Goal: Ask a question: Seek information or help from site administrators or community

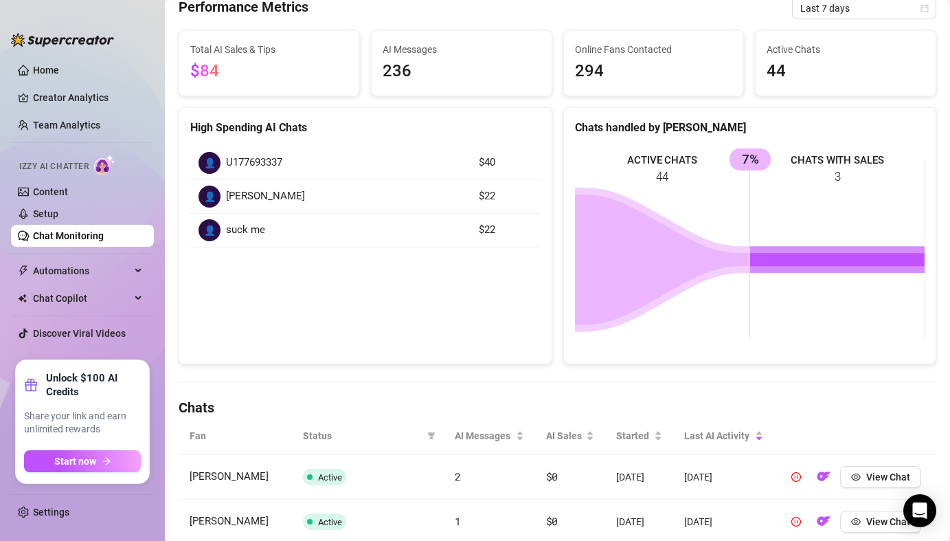
scroll to position [74, 0]
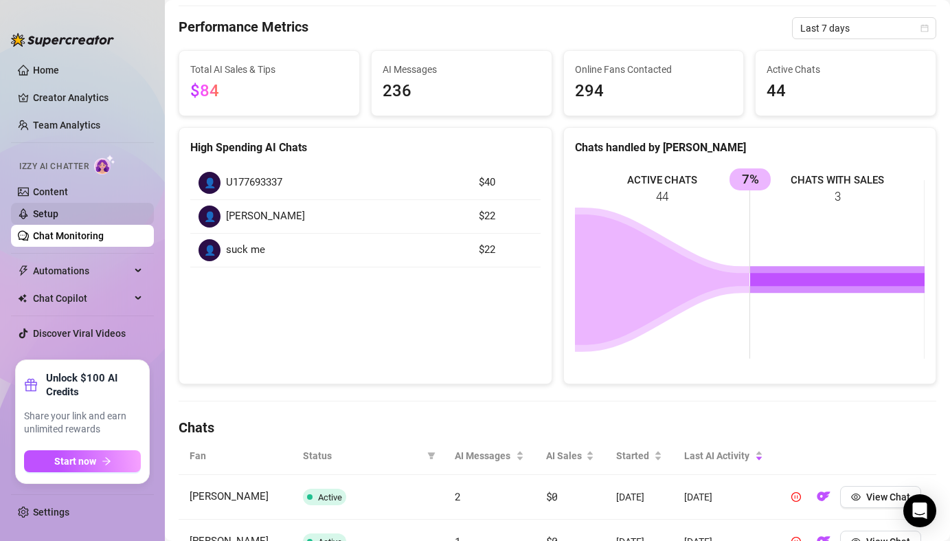
click at [58, 219] on link "Setup" at bounding box center [45, 213] width 25 height 11
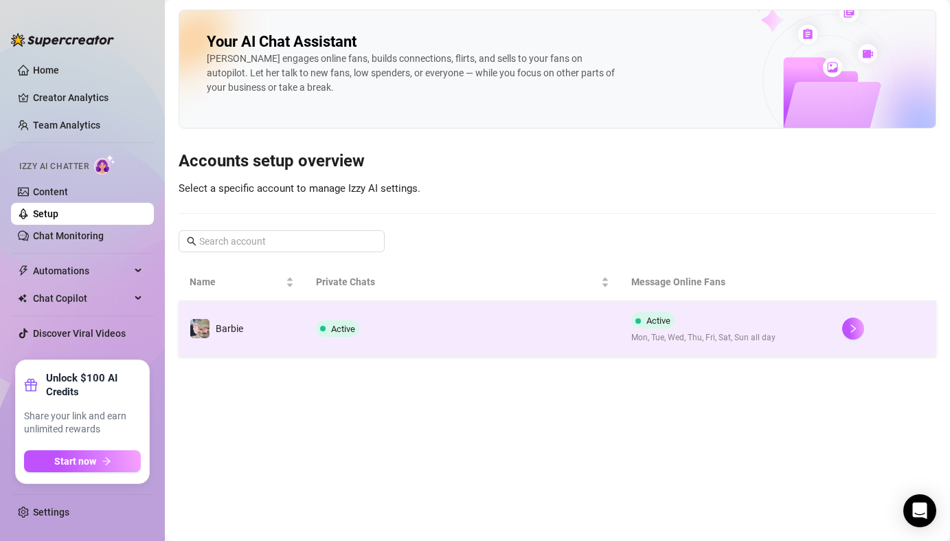
click at [785, 318] on td "Active Mon, Tue, Wed, Thu, Fri, Sat, Sun all day" at bounding box center [726, 328] width 210 height 55
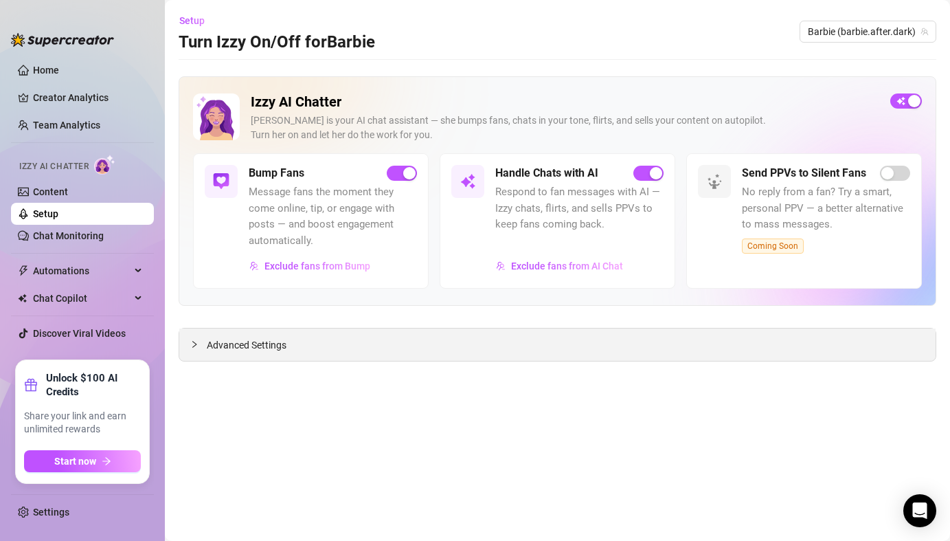
click at [755, 355] on div "Advanced Settings" at bounding box center [557, 345] width 757 height 32
click at [676, 344] on div "Advanced Settings" at bounding box center [557, 345] width 757 height 32
click at [277, 341] on span "Advanced Settings" at bounding box center [247, 344] width 80 height 15
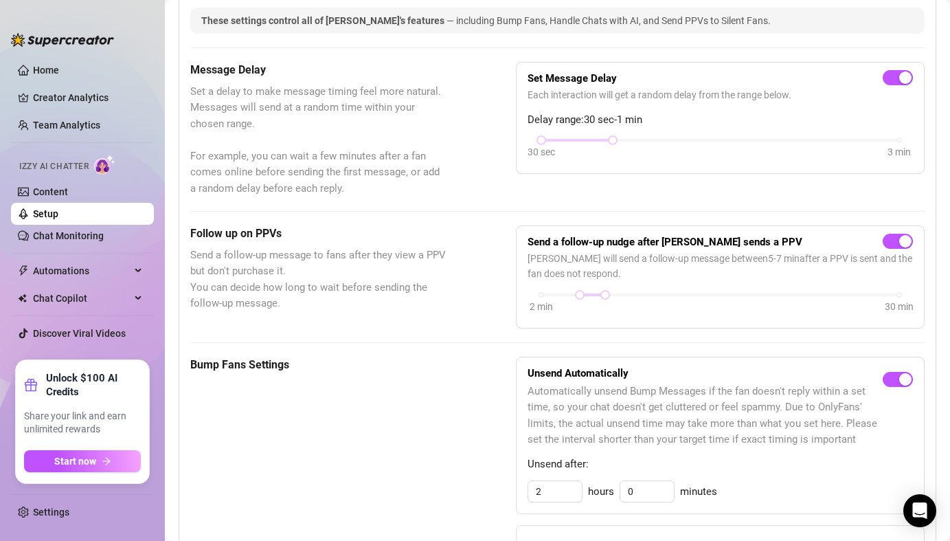
scroll to position [358, 0]
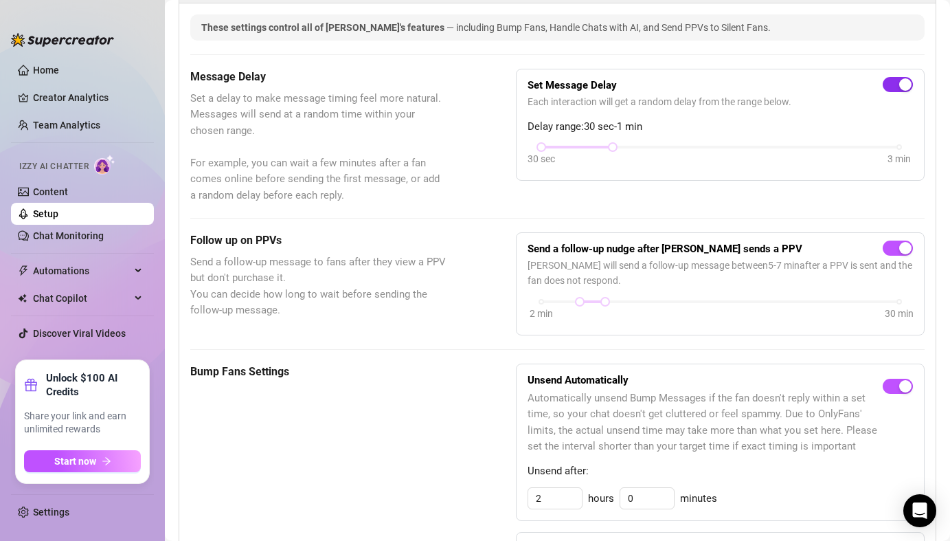
click at [897, 91] on span "button" at bounding box center [898, 84] width 30 height 15
click at [891, 86] on div "button" at bounding box center [890, 84] width 12 height 12
click at [92, 233] on link "Chat Monitoring" at bounding box center [68, 235] width 71 height 11
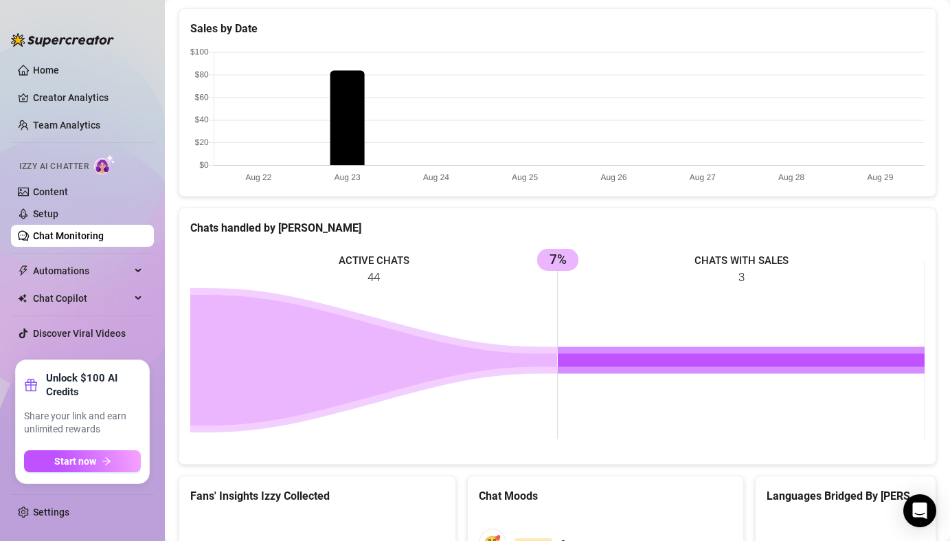
scroll to position [637, 0]
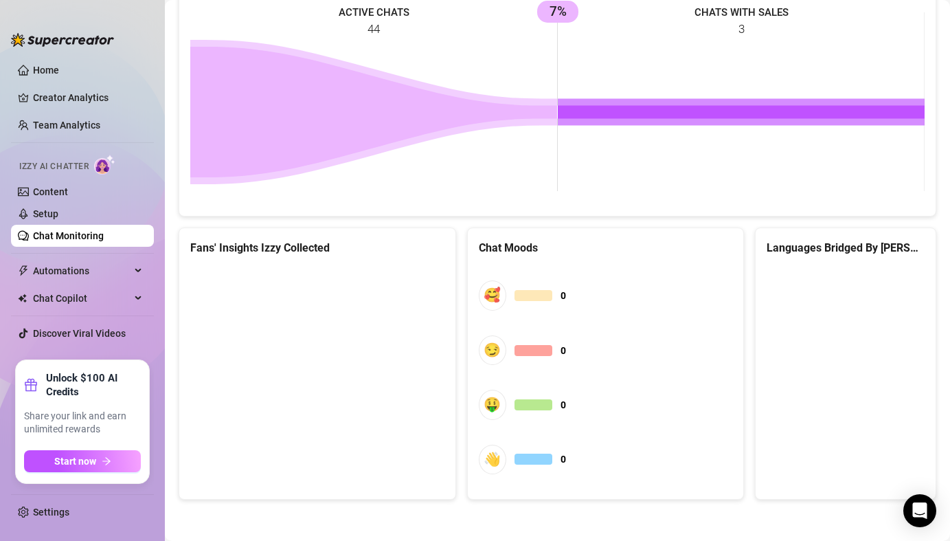
click at [101, 241] on link "Chat Monitoring" at bounding box center [68, 235] width 71 height 11
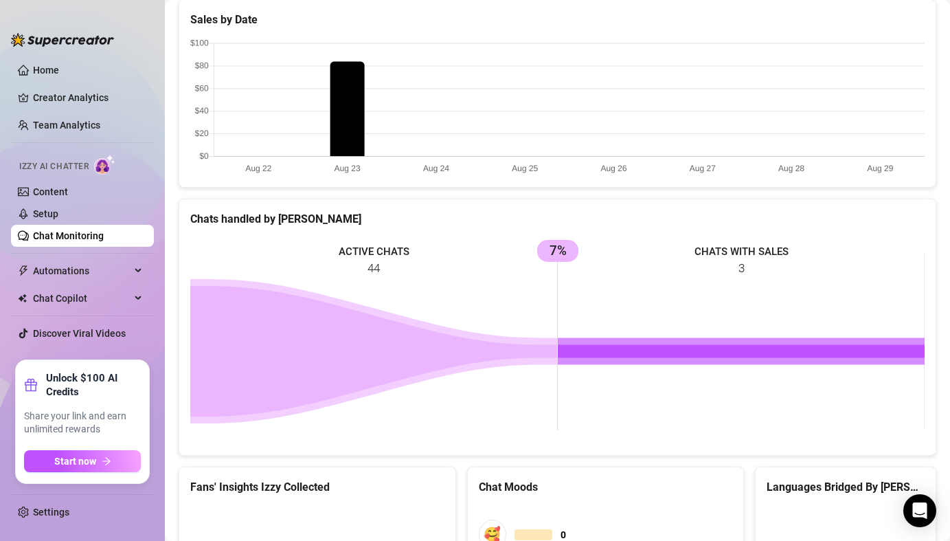
scroll to position [0, 0]
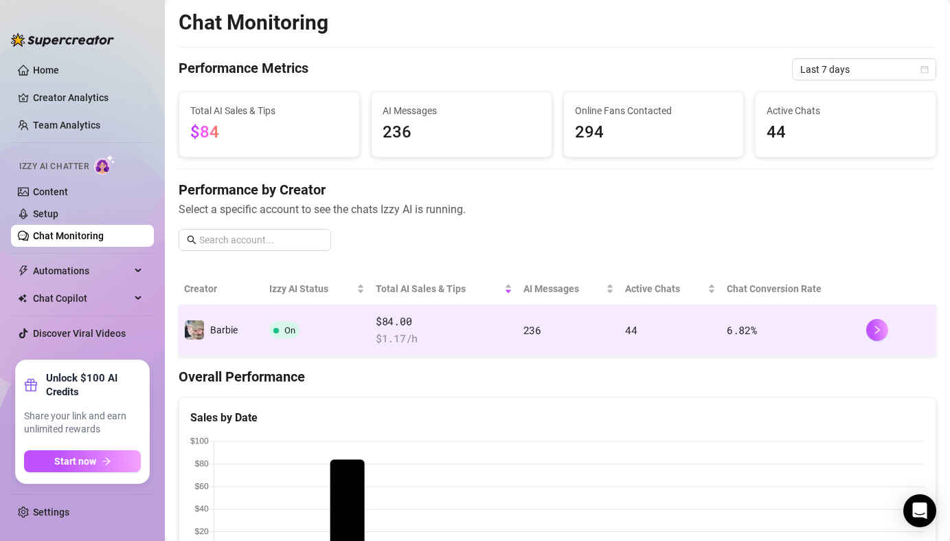
click at [397, 340] on span "$ 1.17 /h" at bounding box center [444, 339] width 137 height 16
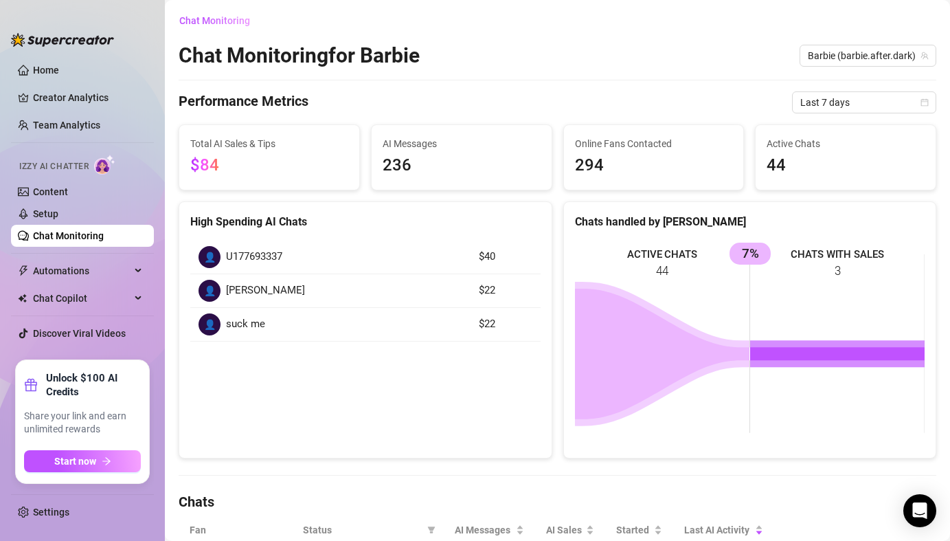
scroll to position [540, 0]
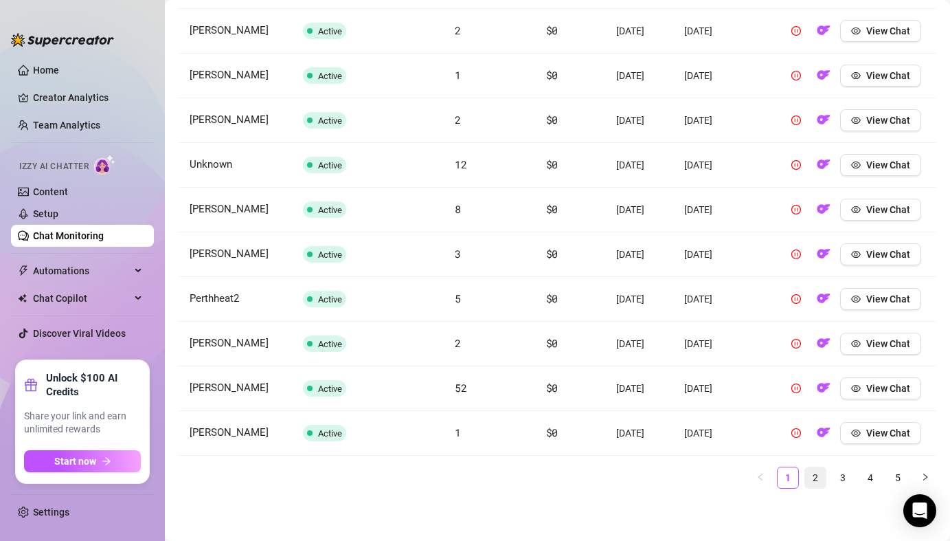
click at [815, 471] on link "2" at bounding box center [815, 477] width 21 height 21
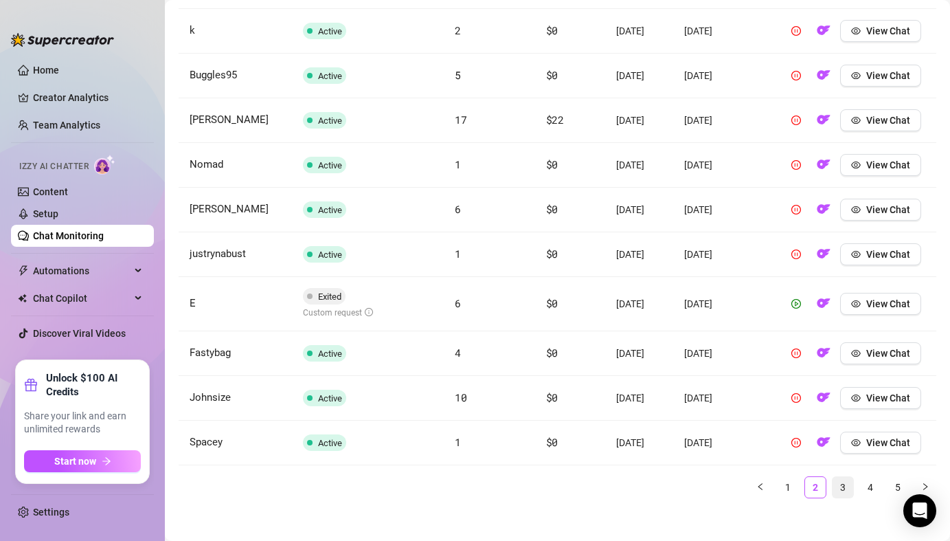
click at [841, 492] on link "3" at bounding box center [843, 487] width 21 height 21
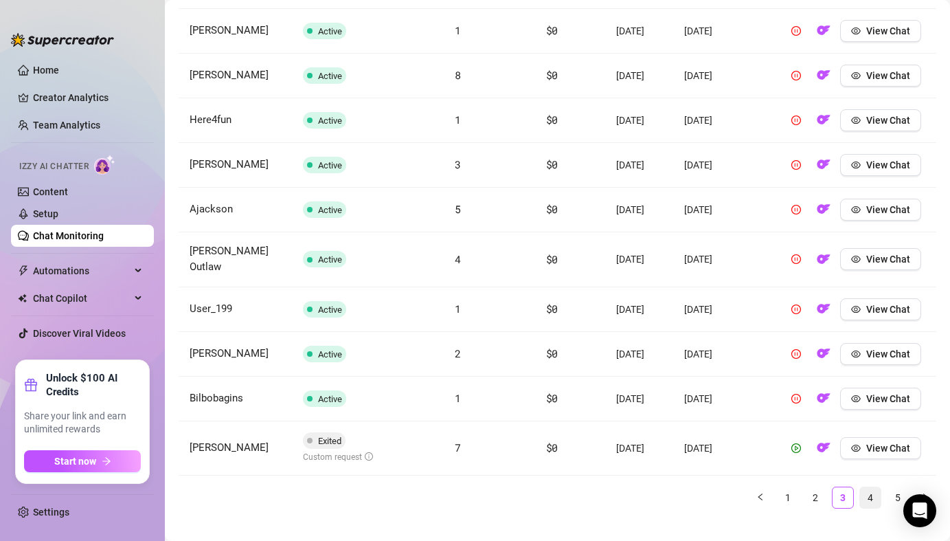
click at [874, 490] on link "4" at bounding box center [870, 497] width 21 height 21
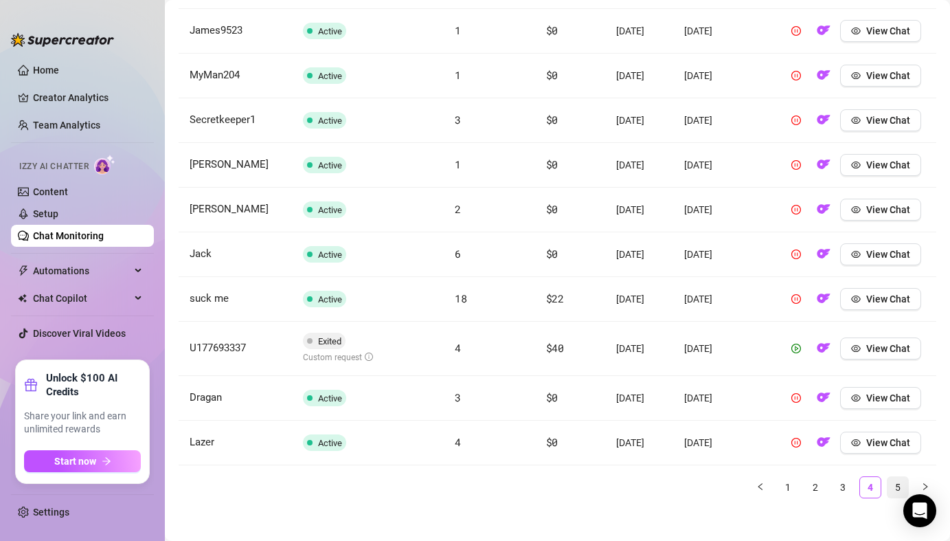
click at [902, 487] on link "5" at bounding box center [898, 487] width 21 height 21
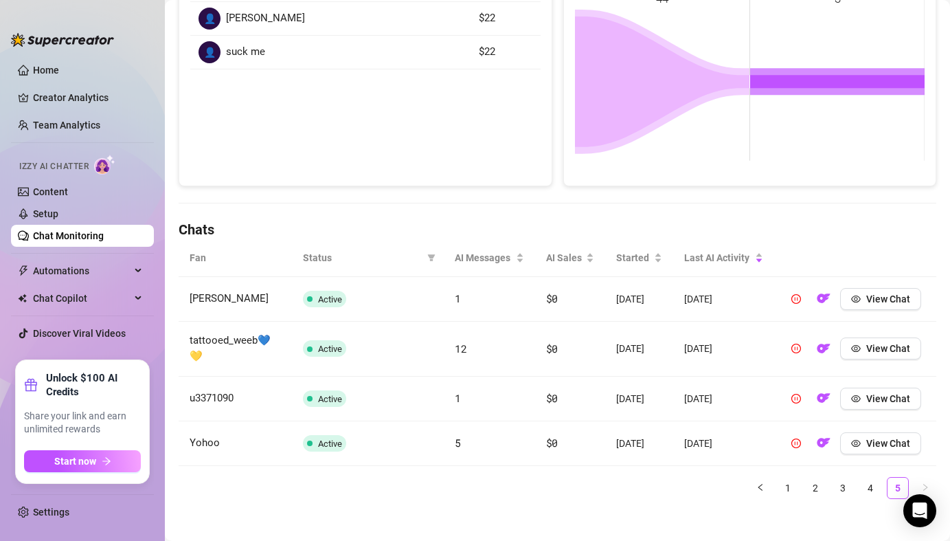
scroll to position [0, 0]
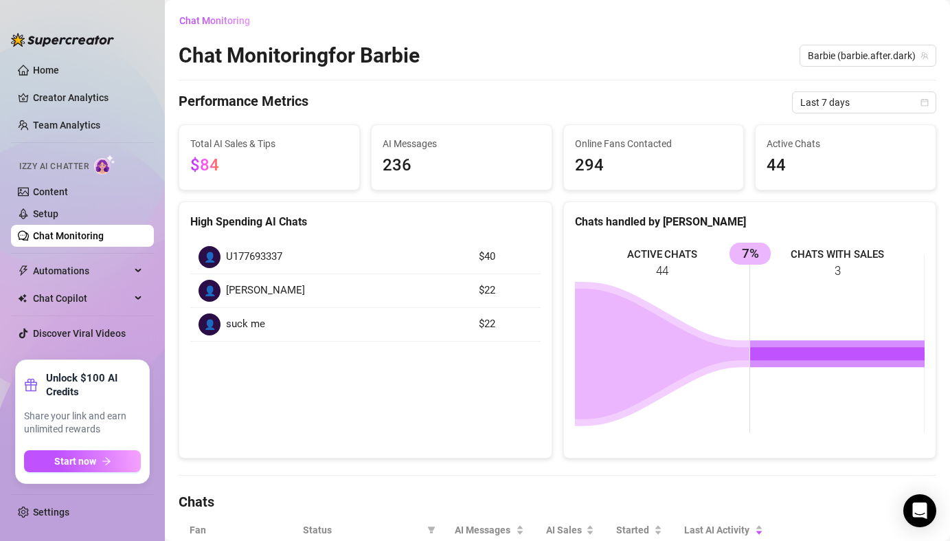
click at [404, 149] on span "AI Messages" at bounding box center [462, 143] width 158 height 15
click at [58, 216] on link "Setup" at bounding box center [45, 213] width 25 height 11
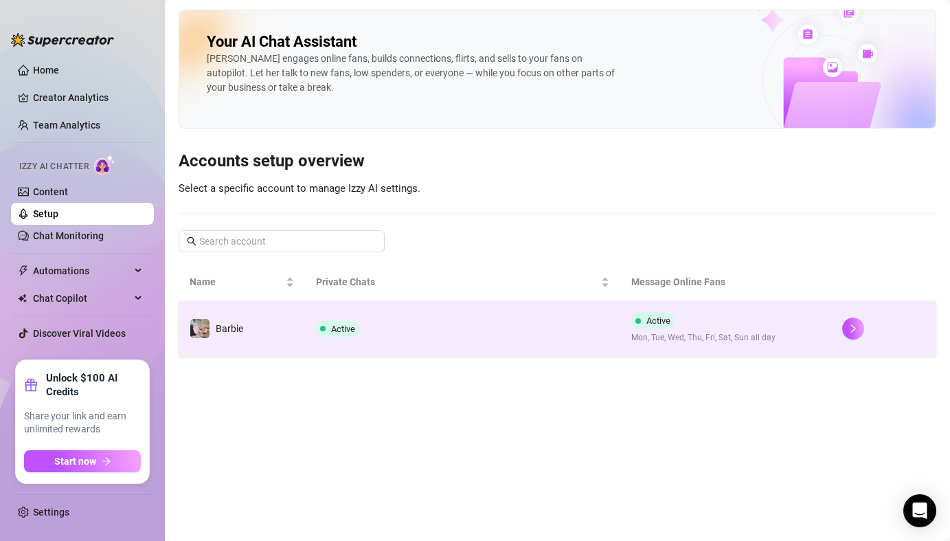
click at [271, 329] on td "Barbie" at bounding box center [242, 328] width 126 height 55
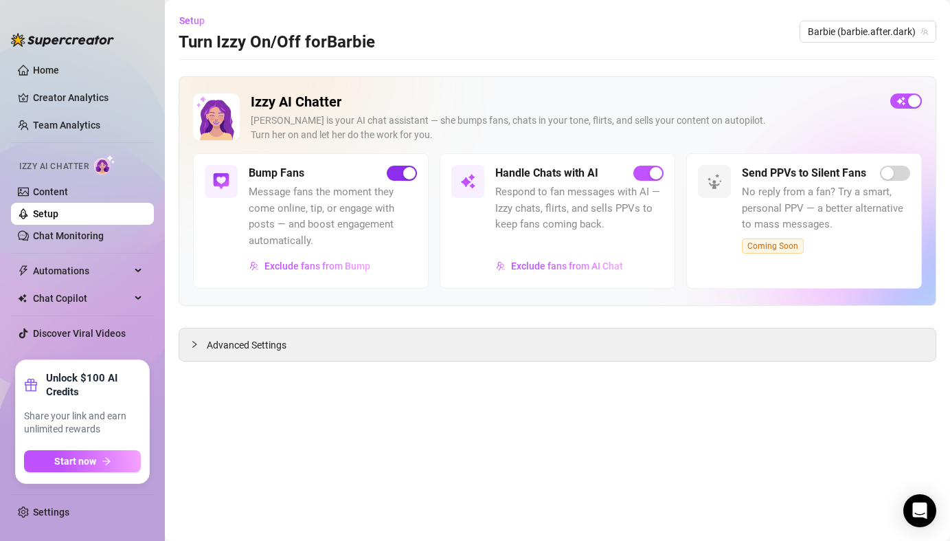
click at [405, 175] on div "button" at bounding box center [409, 173] width 12 height 12
click at [928, 528] on body "Home Creator Analytics Team Analytics Izzy AI Chatter Content Setup Chat Monito…" at bounding box center [475, 270] width 950 height 541
click at [919, 497] on div "Open Intercom Messenger" at bounding box center [920, 511] width 36 height 36
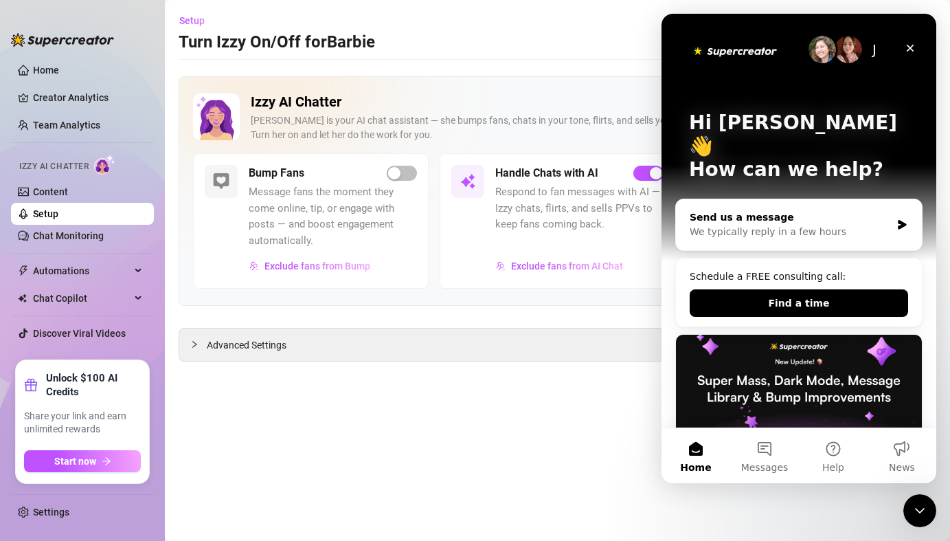
click at [803, 225] on div "We typically reply in a few hours" at bounding box center [790, 232] width 201 height 14
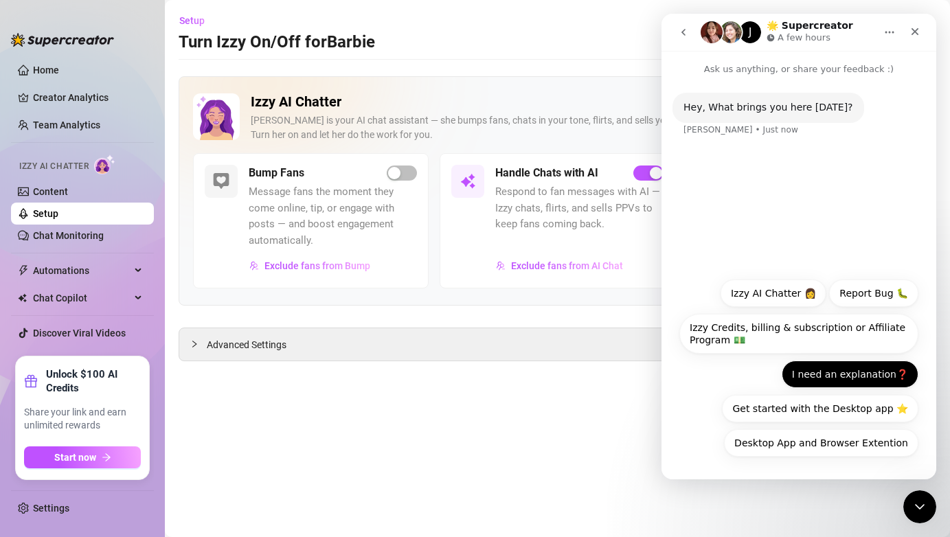
click at [870, 371] on button "I need an explanation❓" at bounding box center [850, 374] width 137 height 27
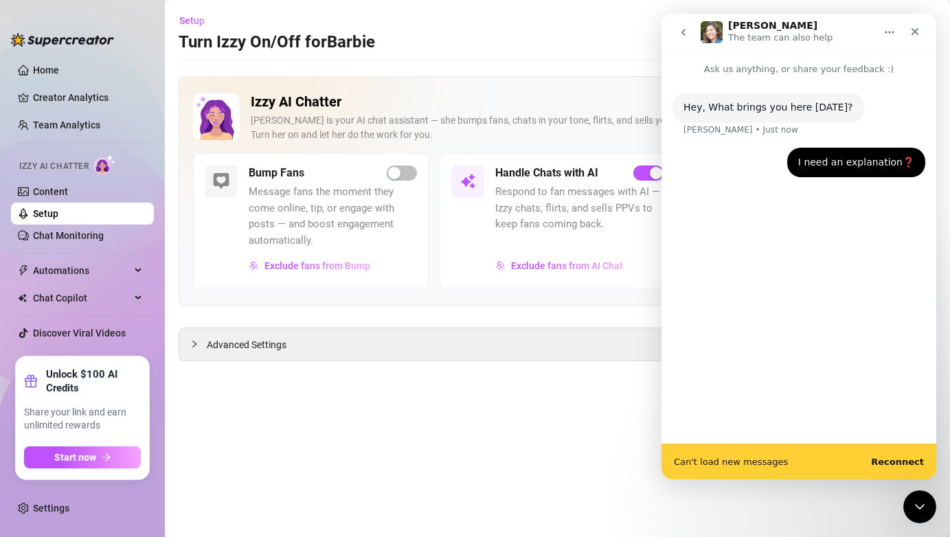
click at [895, 458] on b "Reconnect" at bounding box center [897, 462] width 53 height 10
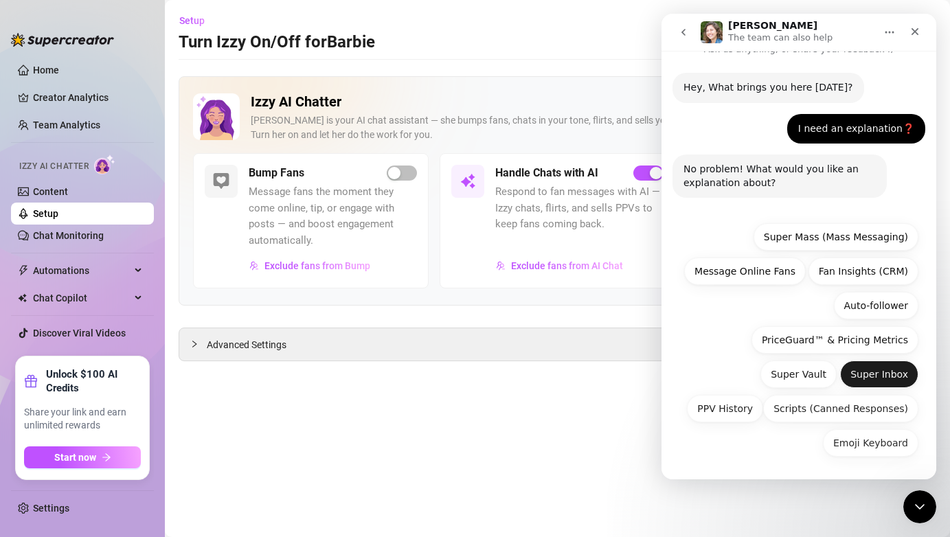
scroll to position [20, 0]
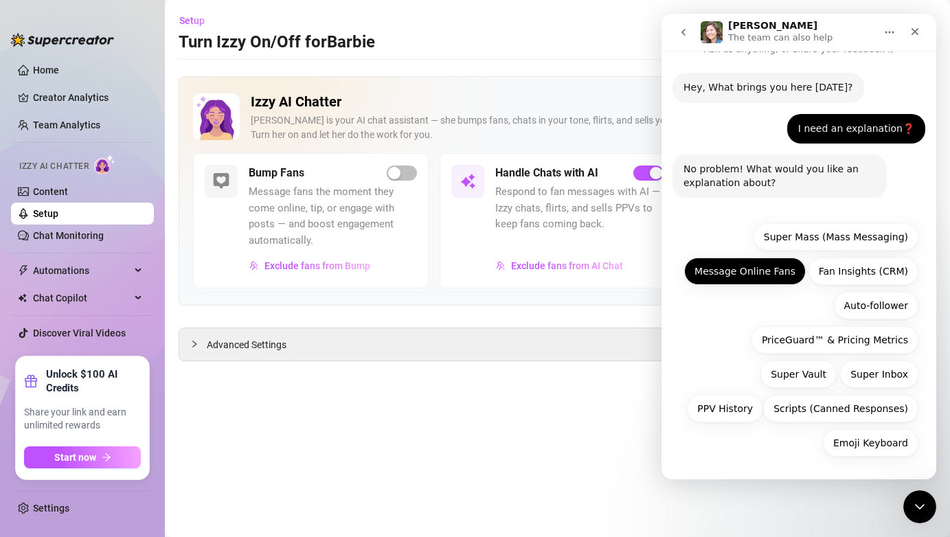
click at [780, 280] on button "Message Online Fans" at bounding box center [746, 271] width 122 height 27
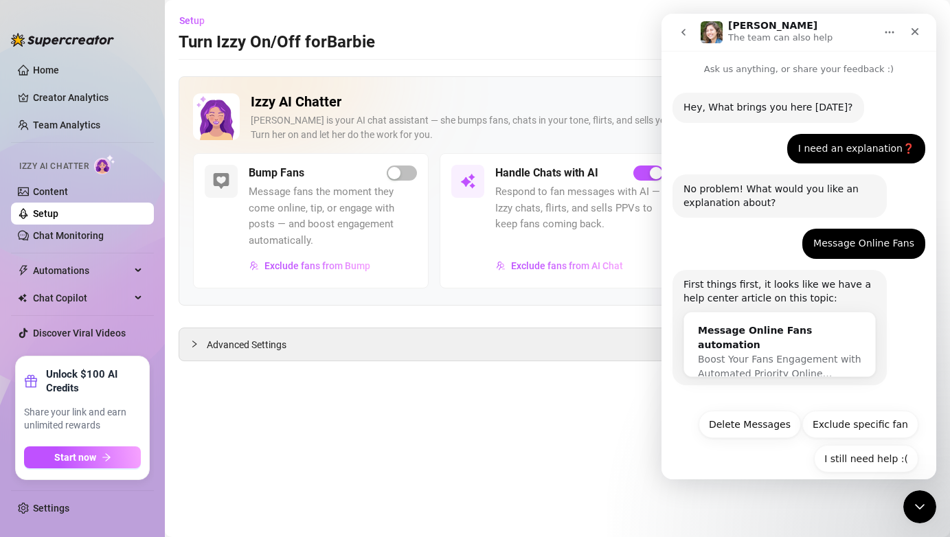
scroll to position [16, 0]
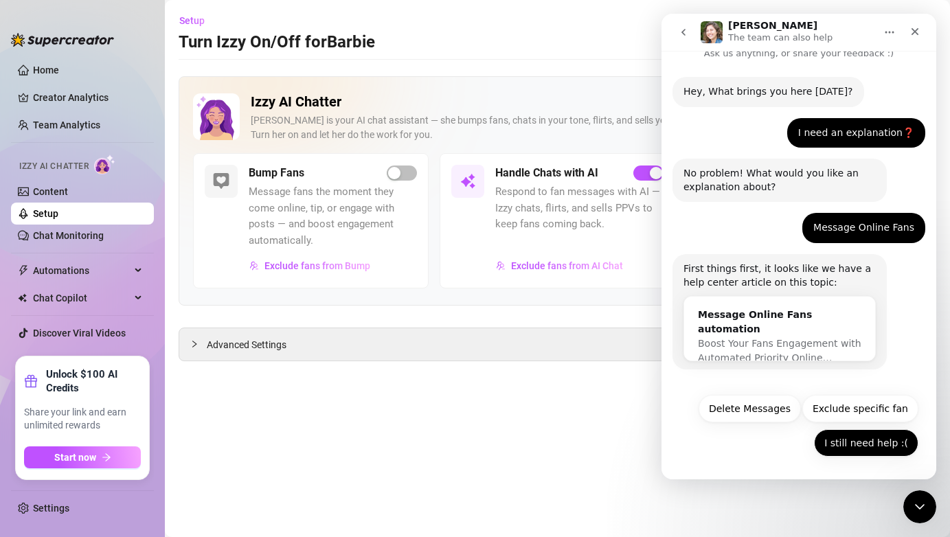
click at [860, 445] on button "I still need help :(" at bounding box center [866, 443] width 104 height 27
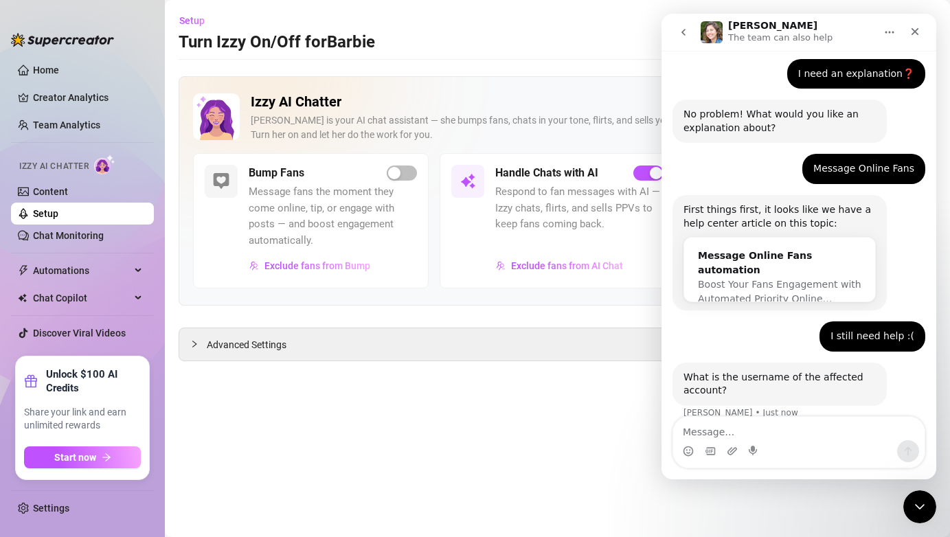
scroll to position [93, 0]
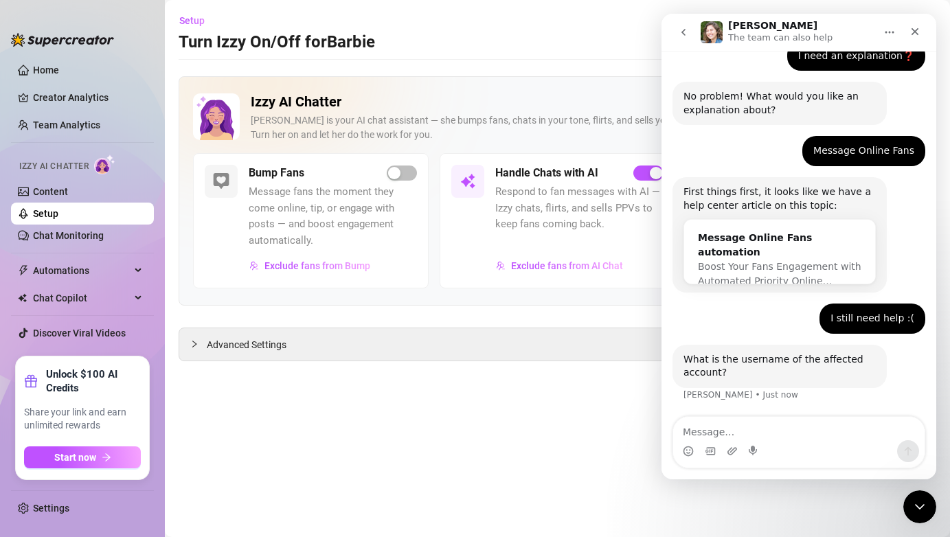
click at [769, 436] on textarea "Message…" at bounding box center [800, 428] width 252 height 23
type textarea "babrie.after.dark"
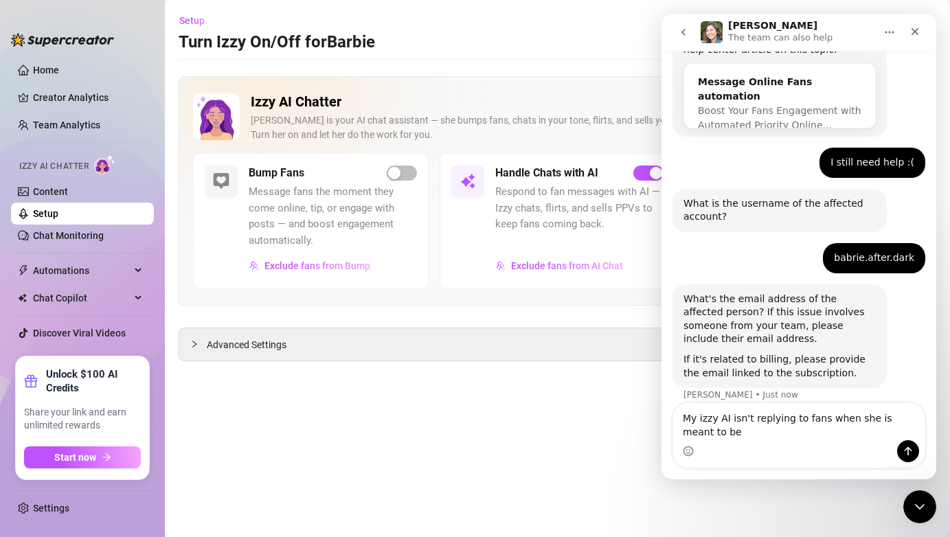
scroll to position [263, 0]
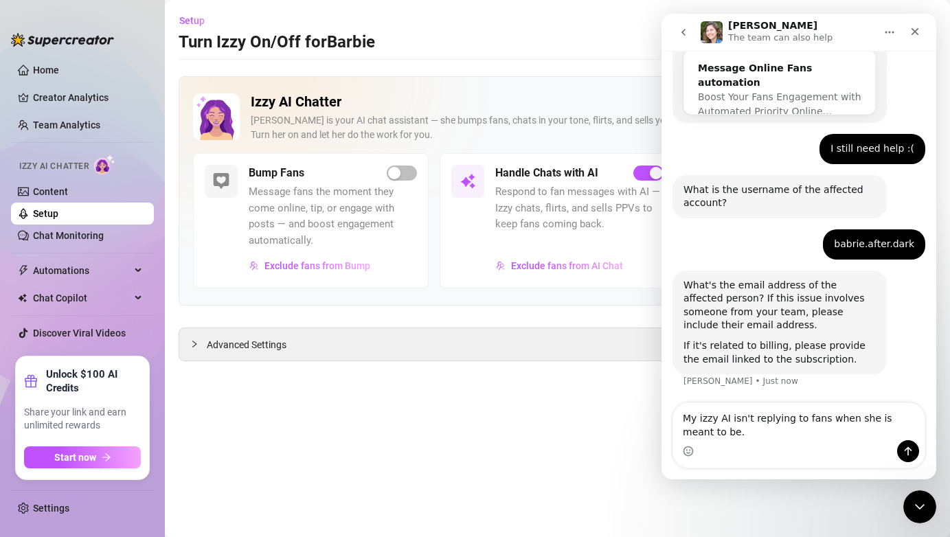
type textarea "My izzy AI isn't replying to fans when she is meant to be."
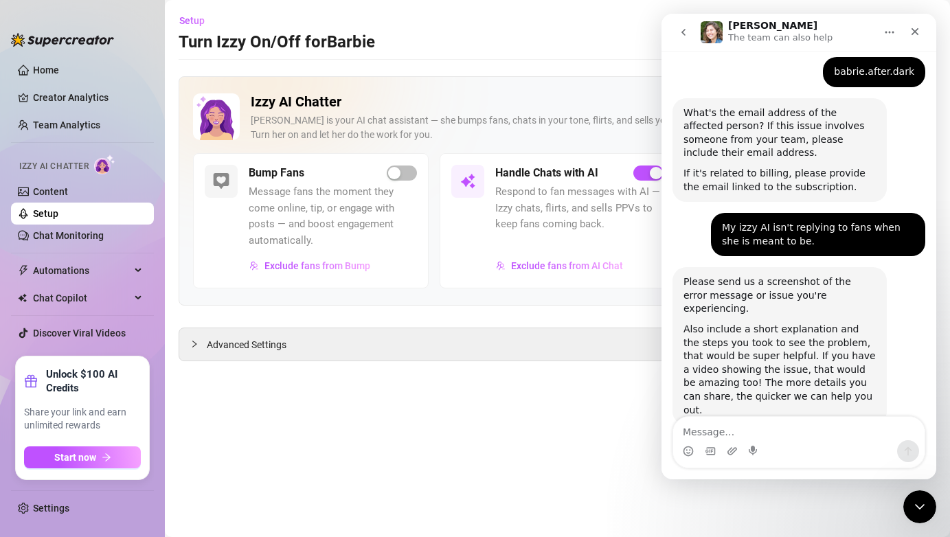
scroll to position [445, 0]
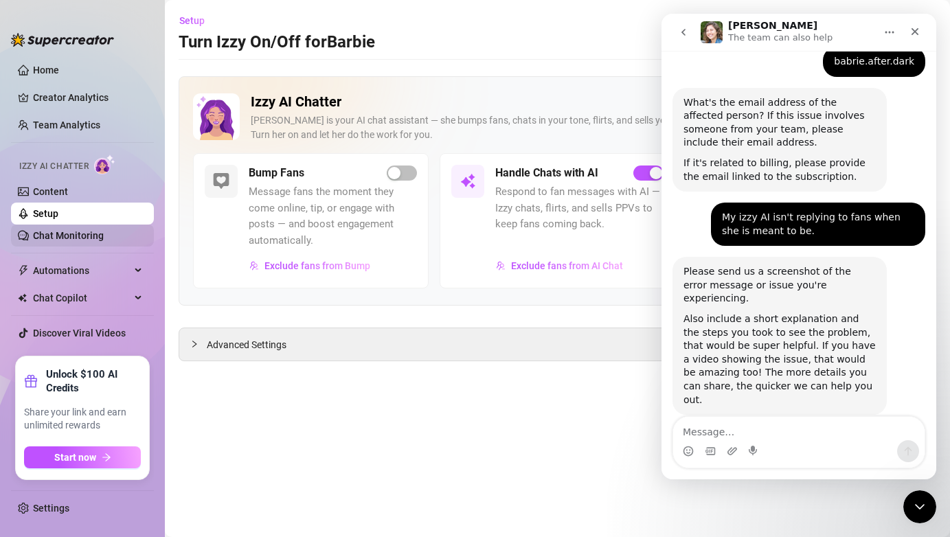
click at [99, 241] on link "Chat Monitoring" at bounding box center [68, 235] width 71 height 11
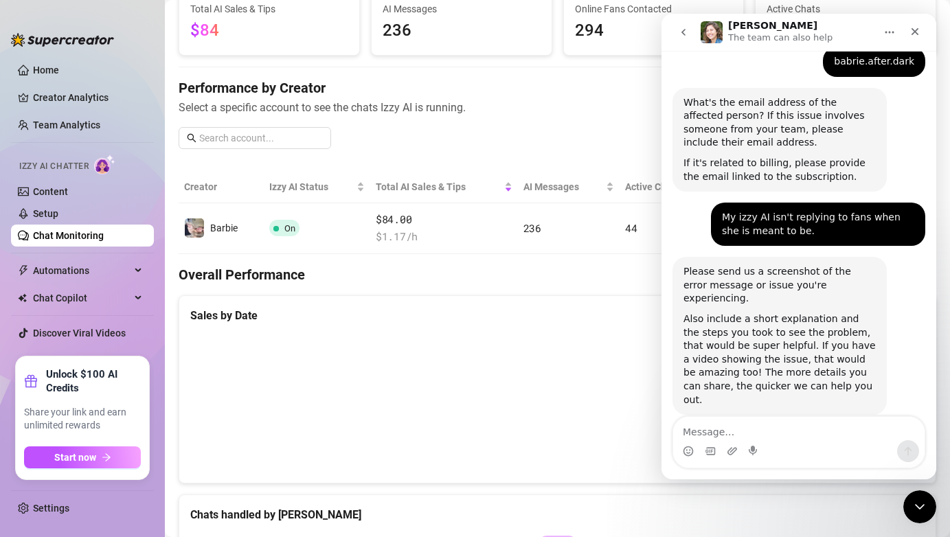
scroll to position [47, 0]
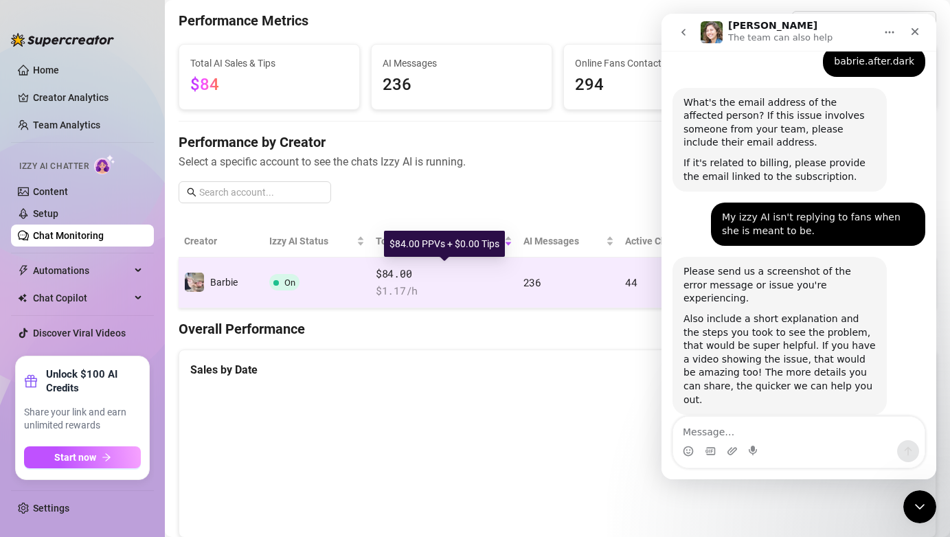
click at [478, 280] on span "$84.00" at bounding box center [444, 274] width 137 height 16
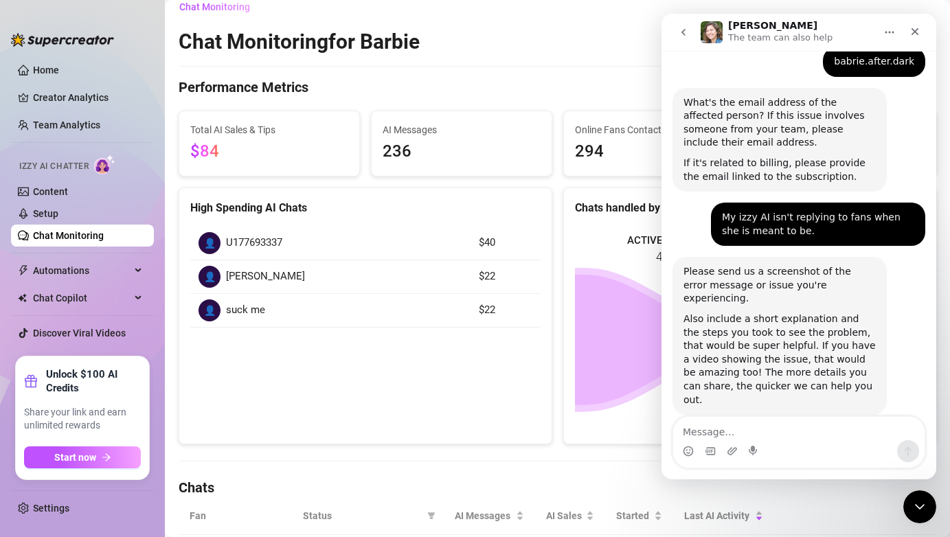
scroll to position [11, 0]
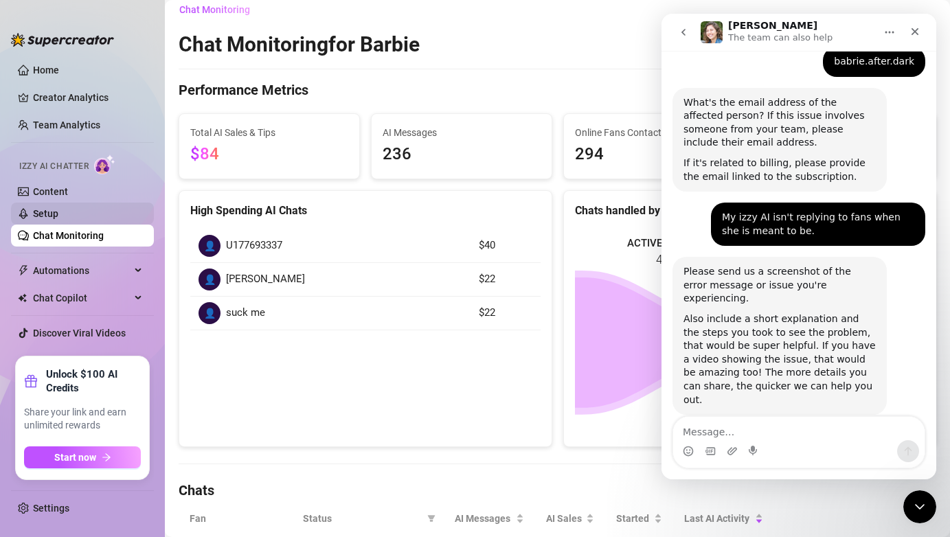
click at [58, 217] on link "Setup" at bounding box center [45, 213] width 25 height 11
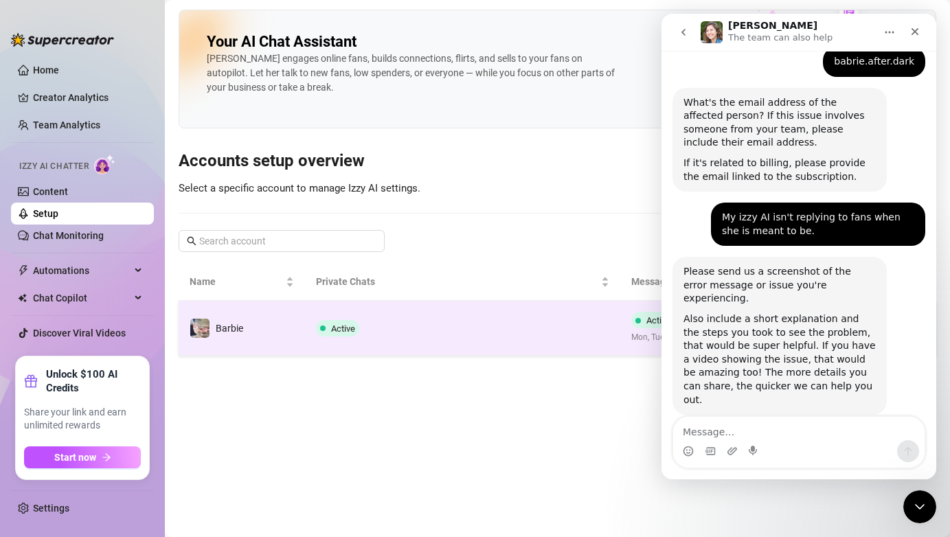
click at [528, 320] on td "Active" at bounding box center [463, 328] width 316 height 55
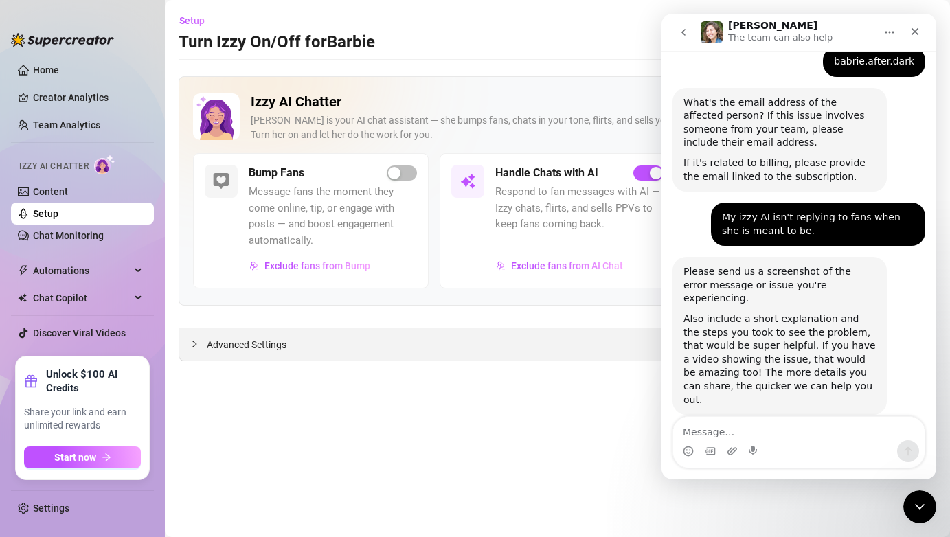
click at [335, 355] on div "Advanced Settings" at bounding box center [557, 345] width 757 height 32
click at [278, 353] on div "Advanced Settings" at bounding box center [557, 345] width 757 height 32
click at [274, 348] on span "Advanced Settings" at bounding box center [247, 344] width 80 height 15
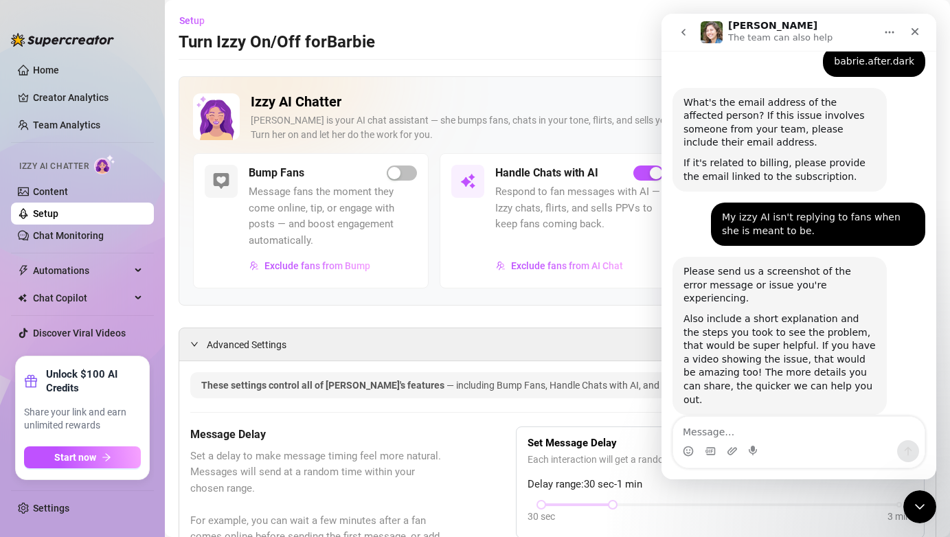
drag, startPoint x: 663, startPoint y: 129, endPoint x: 590, endPoint y: 129, distance: 72.8
click at [662, 129] on html "[PERSON_NAME] The team can also help Ask us anything, or share your feedback :)…" at bounding box center [799, 247] width 275 height 466
drag, startPoint x: 745, startPoint y: 47, endPoint x: 685, endPoint y: 47, distance: 59.8
click at [685, 47] on nav "[PERSON_NAME] The team can also help" at bounding box center [799, 32] width 275 height 37
drag, startPoint x: 857, startPoint y: 28, endPoint x: 829, endPoint y: 27, distance: 28.2
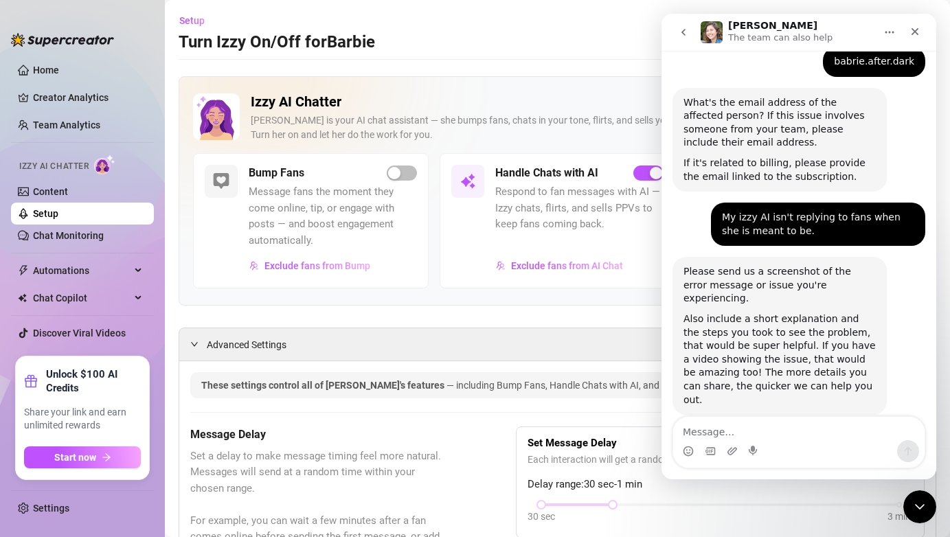
click at [829, 27] on div "[PERSON_NAME] The team can also help" at bounding box center [788, 33] width 175 height 24
click at [927, 28] on div "Close" at bounding box center [915, 31] width 25 height 25
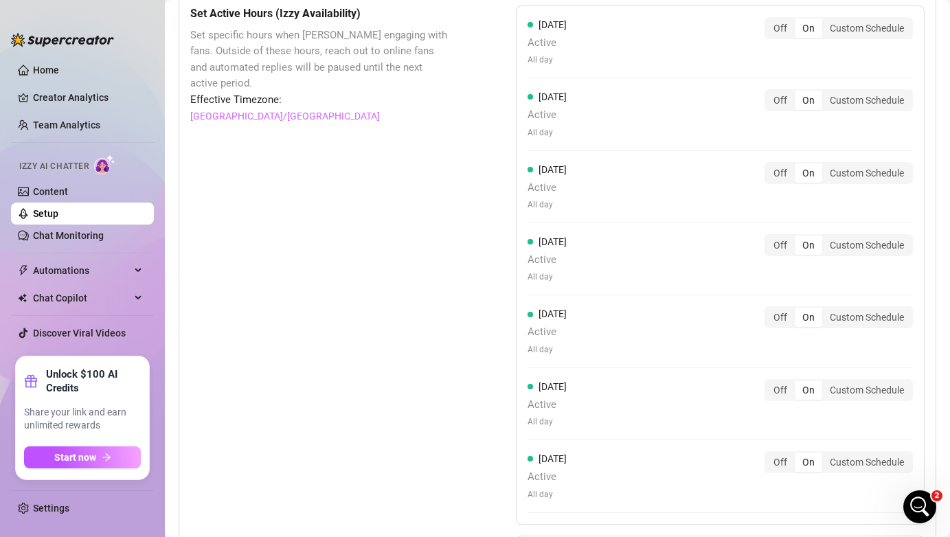
scroll to position [1274, 0]
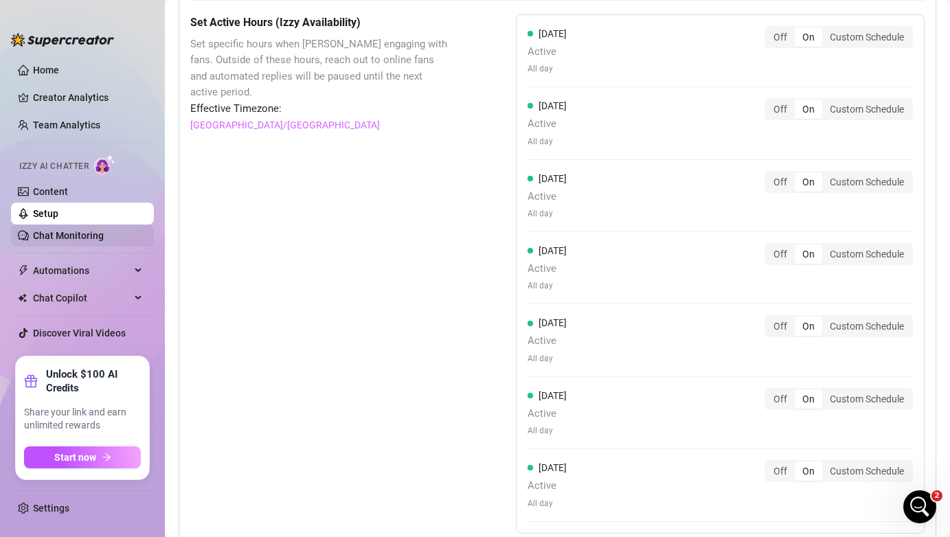
click at [80, 231] on link "Chat Monitoring" at bounding box center [68, 235] width 71 height 11
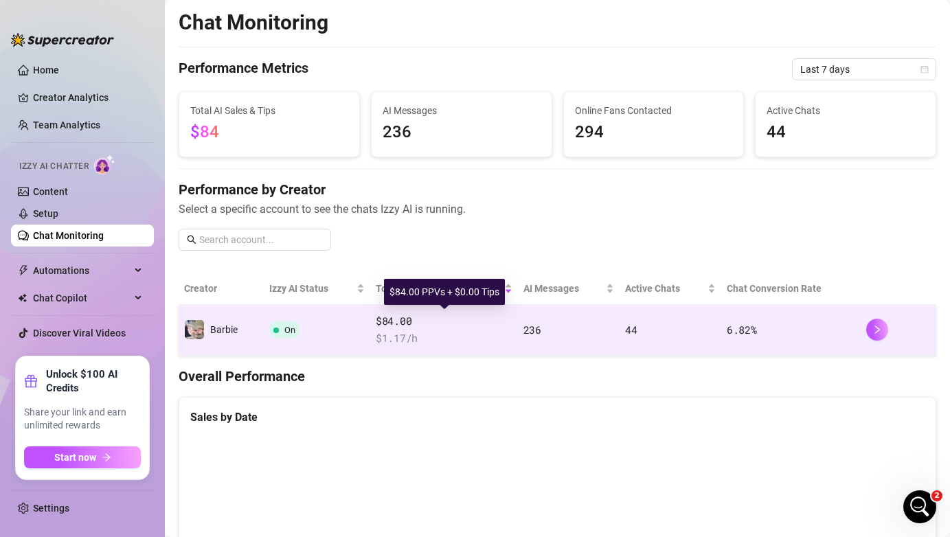
click at [452, 335] on span "$ 1.17 /h" at bounding box center [444, 339] width 137 height 16
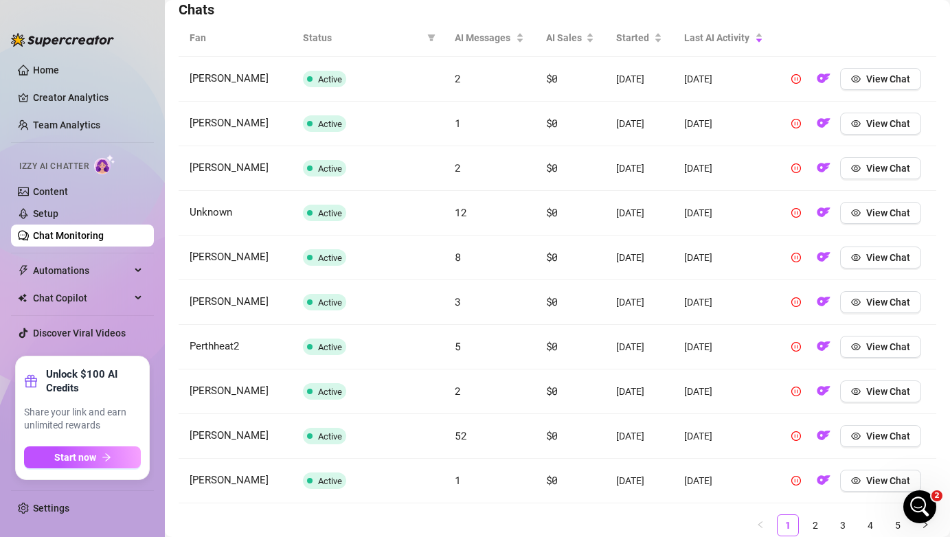
scroll to position [445, 0]
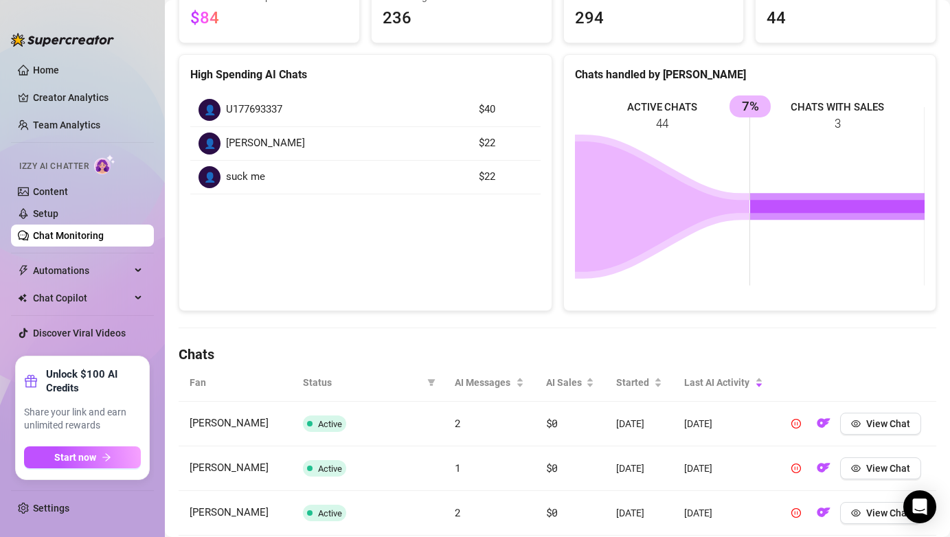
scroll to position [194, 0]
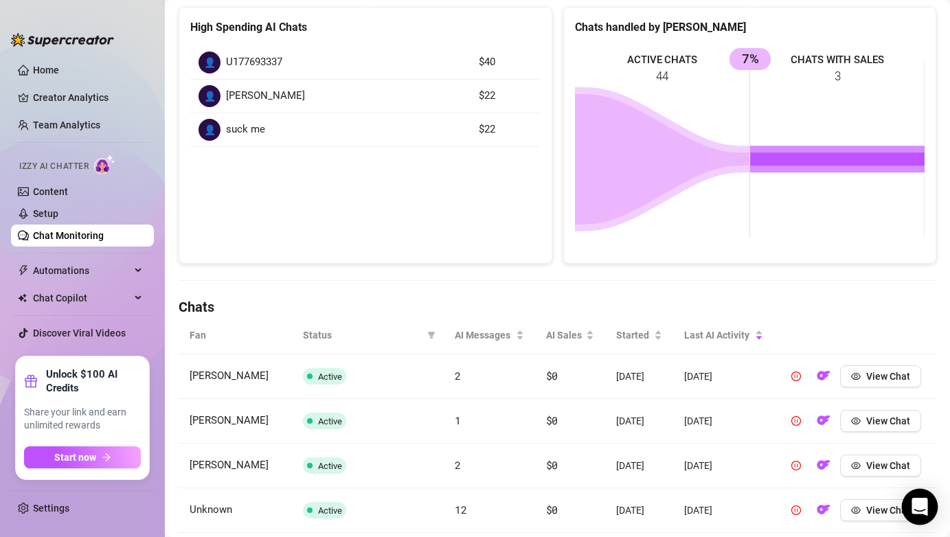
click at [926, 506] on icon "Open Intercom Messenger" at bounding box center [920, 507] width 18 height 18
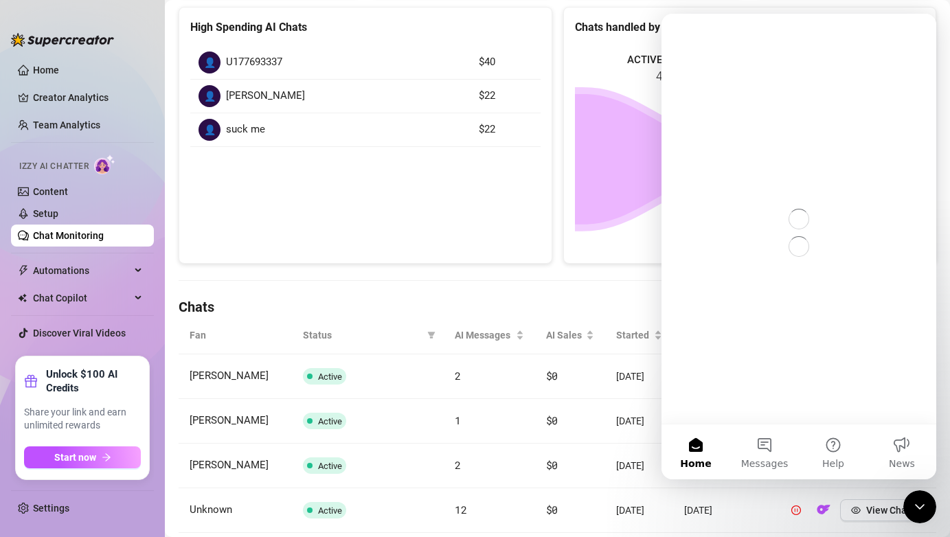
scroll to position [0, 0]
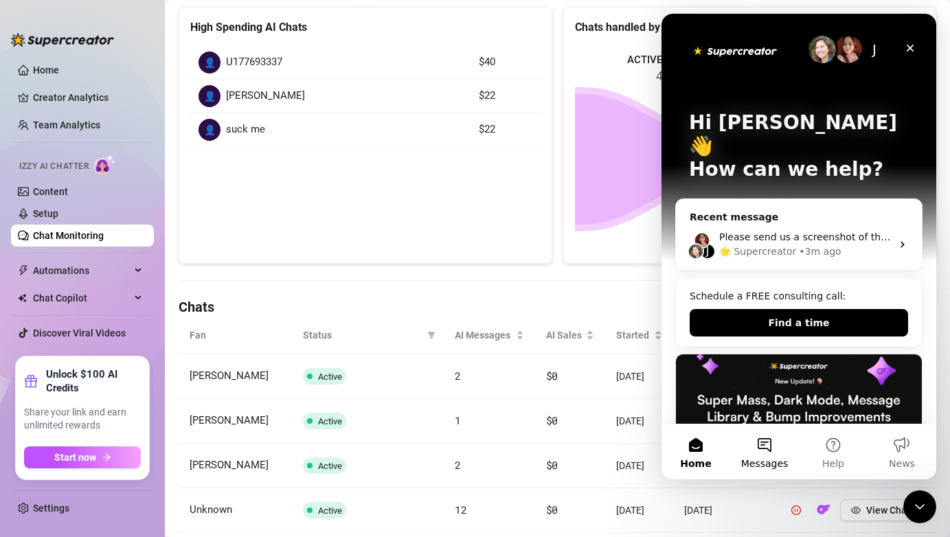
click at [761, 447] on button "Messages" at bounding box center [765, 452] width 69 height 55
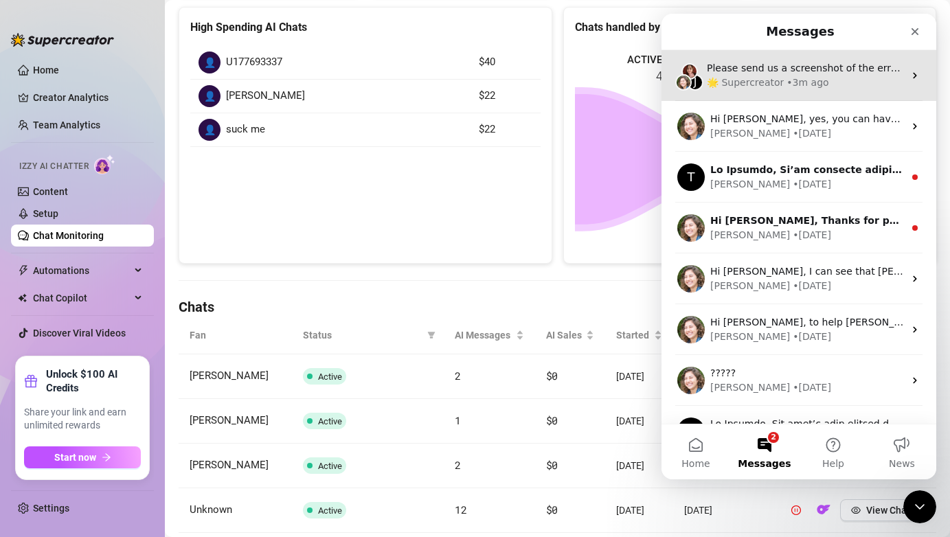
click at [794, 94] on div "J Please send us a screenshot of the error message or issue you're experiencing…" at bounding box center [799, 75] width 275 height 51
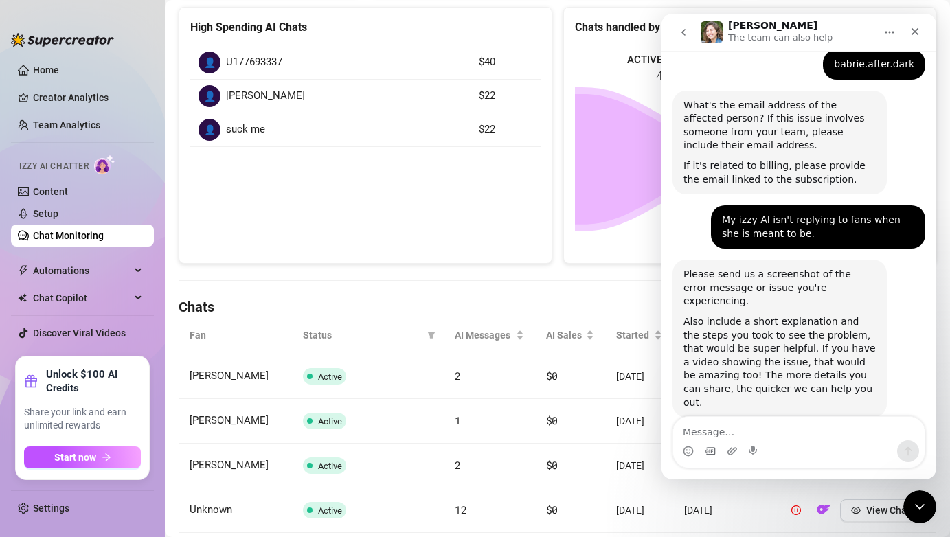
scroll to position [445, 0]
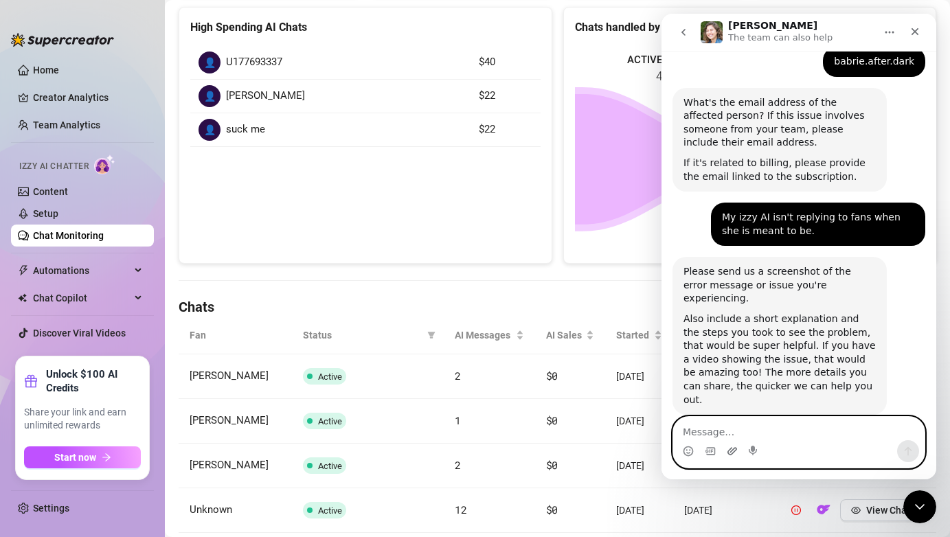
click at [730, 454] on icon "Upload attachment" at bounding box center [733, 451] width 10 height 8
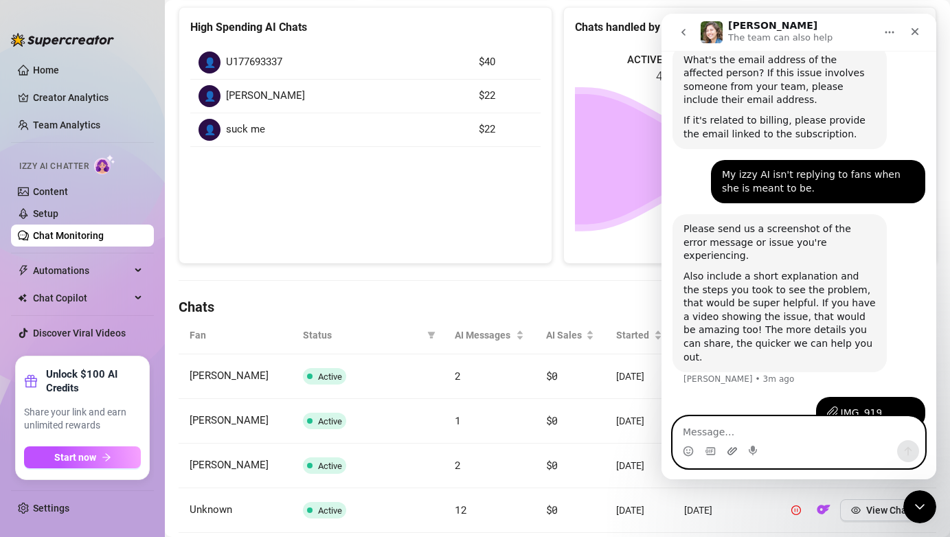
click at [728, 456] on icon "Upload attachment" at bounding box center [732, 451] width 11 height 11
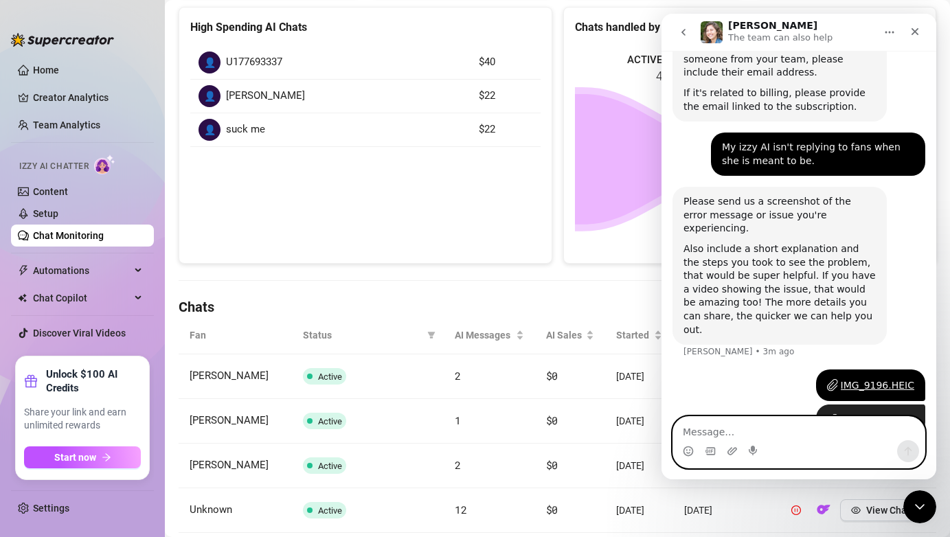
scroll to position [521, 0]
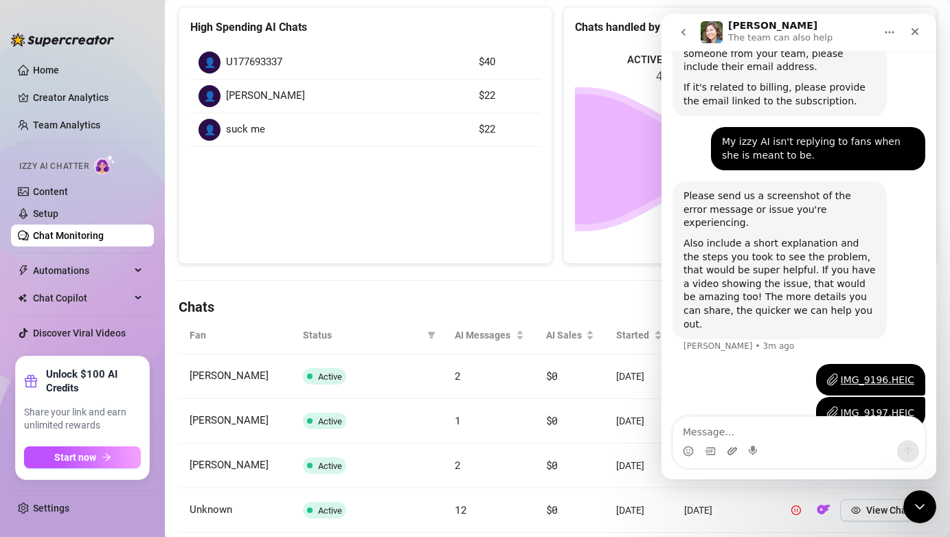
click at [732, 454] on icon "Upload attachment" at bounding box center [733, 451] width 10 height 8
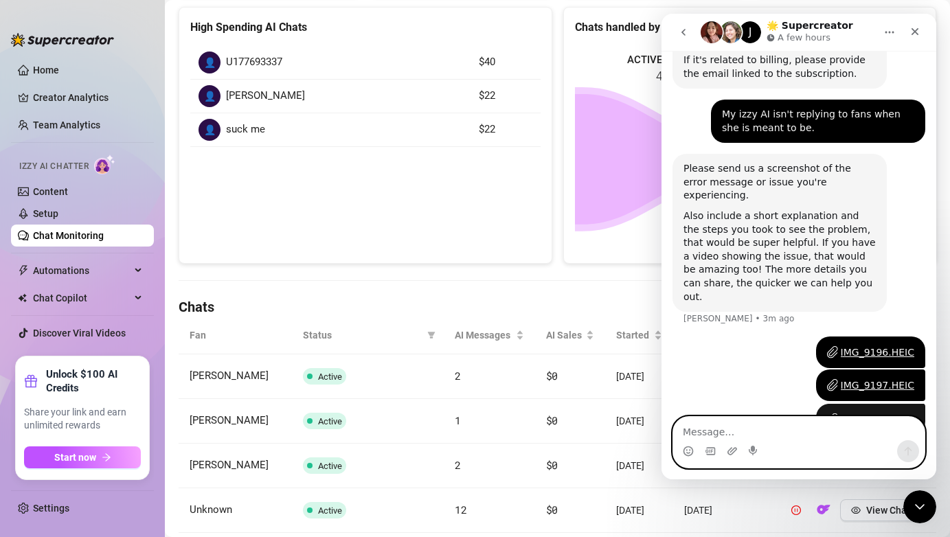
scroll to position [554, 0]
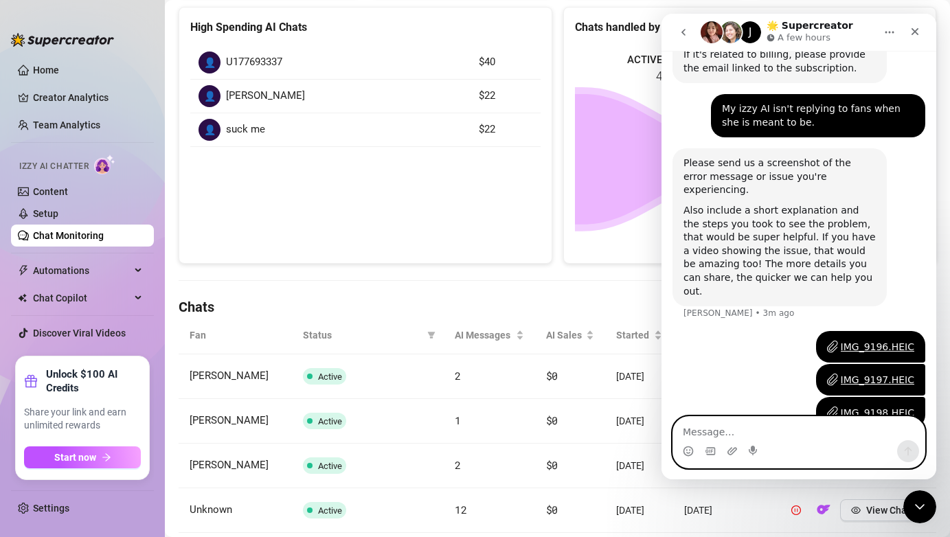
click at [813, 434] on textarea "Message…" at bounding box center [800, 428] width 252 height 23
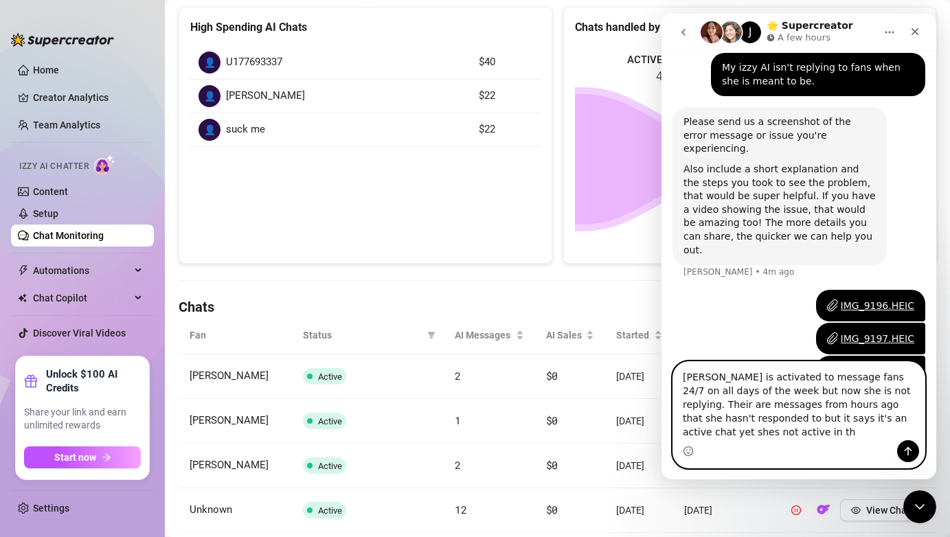
scroll to position [609, 0]
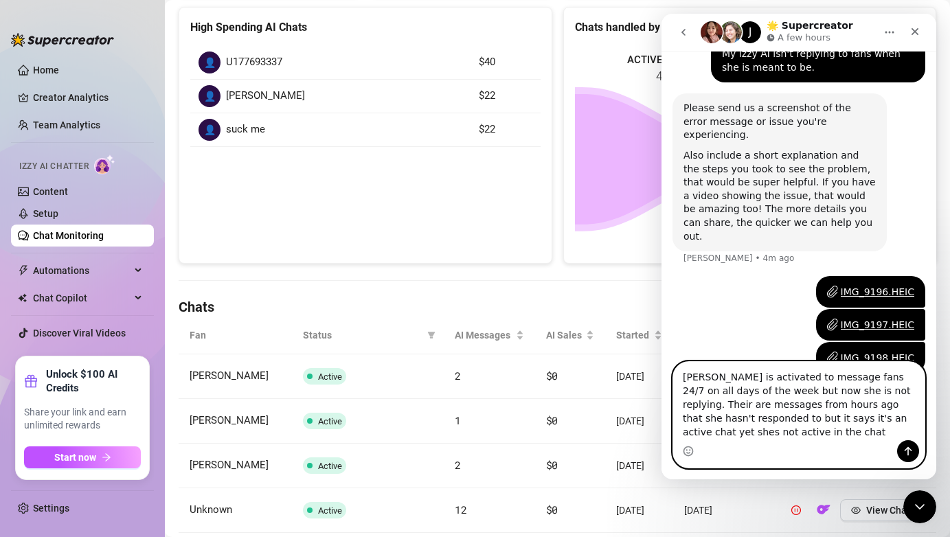
type textarea "Izzy is activated to message fans 24/7 on all days of the week but now she is n…"
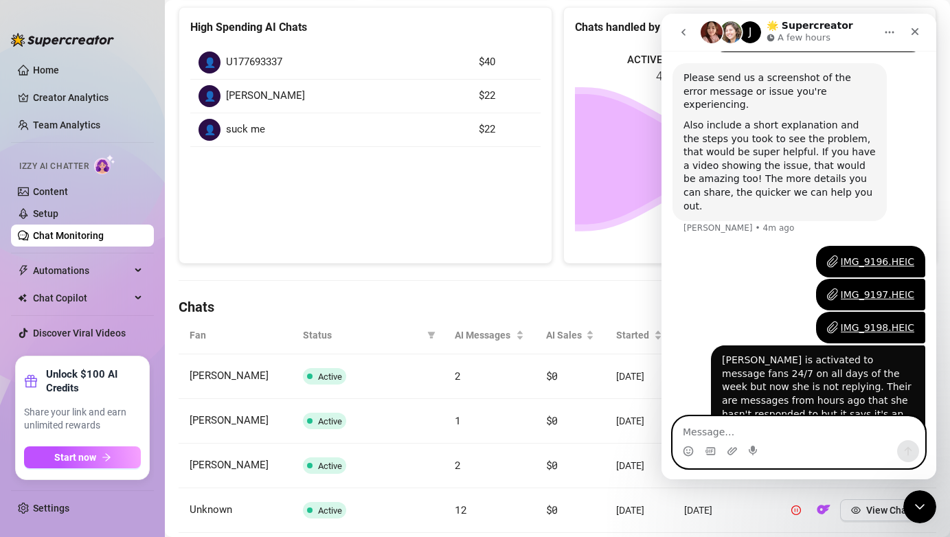
scroll to position [652, 0]
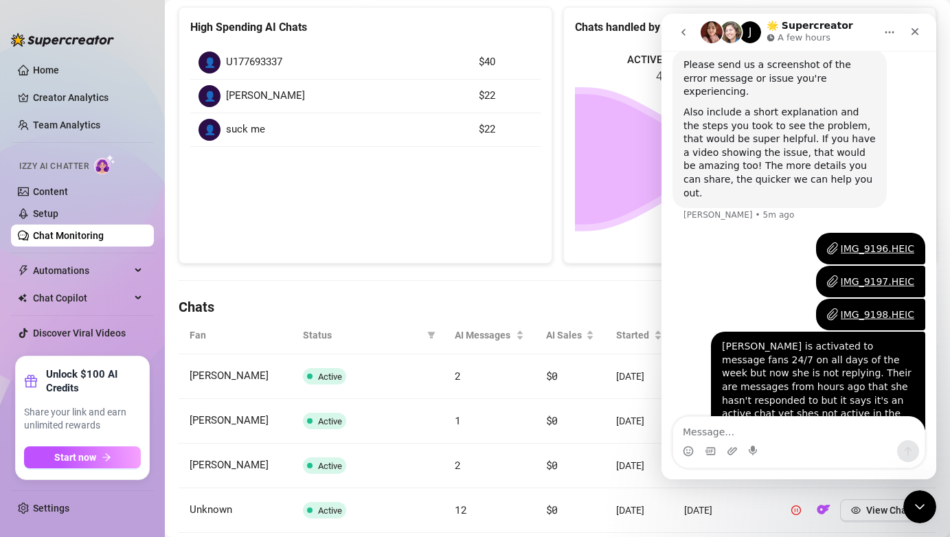
click at [685, 34] on icon "go back" at bounding box center [684, 32] width 4 height 7
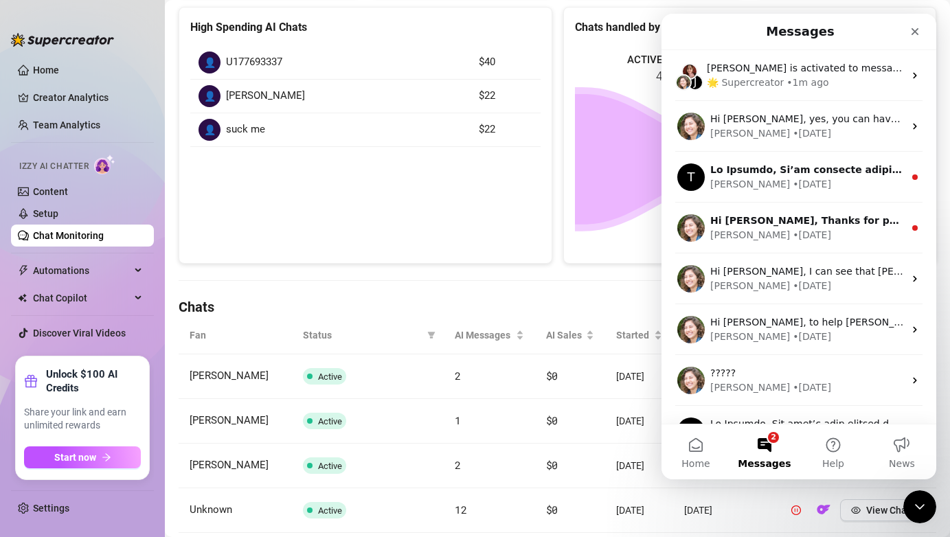
scroll to position [0, 0]
